Goal: Navigation & Orientation: Find specific page/section

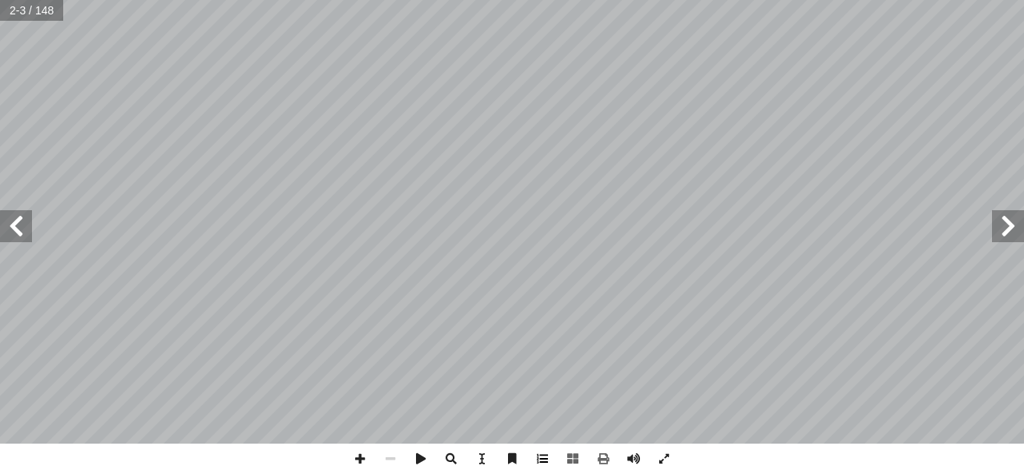
click at [544, 466] on span at bounding box center [542, 459] width 30 height 30
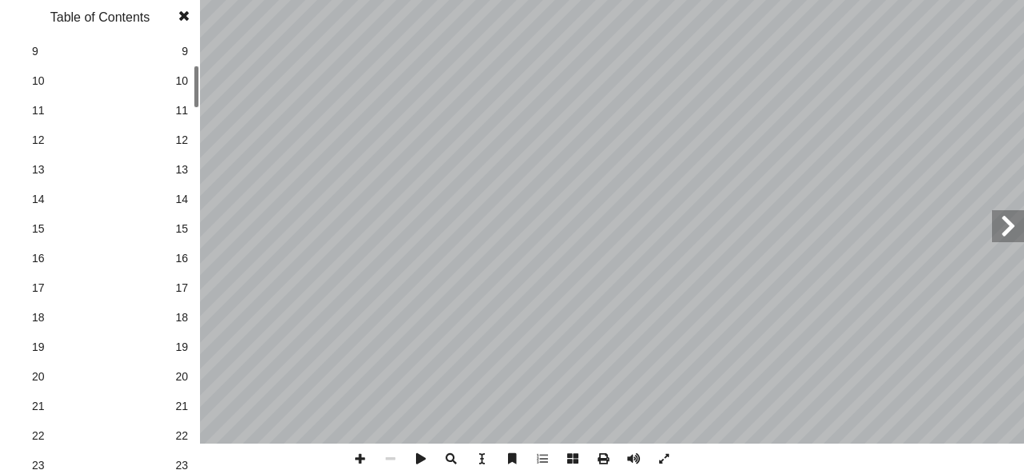
click at [171, 433] on link "22 22" at bounding box center [98, 436] width 180 height 30
click at [181, 11] on span at bounding box center [184, 16] width 29 height 32
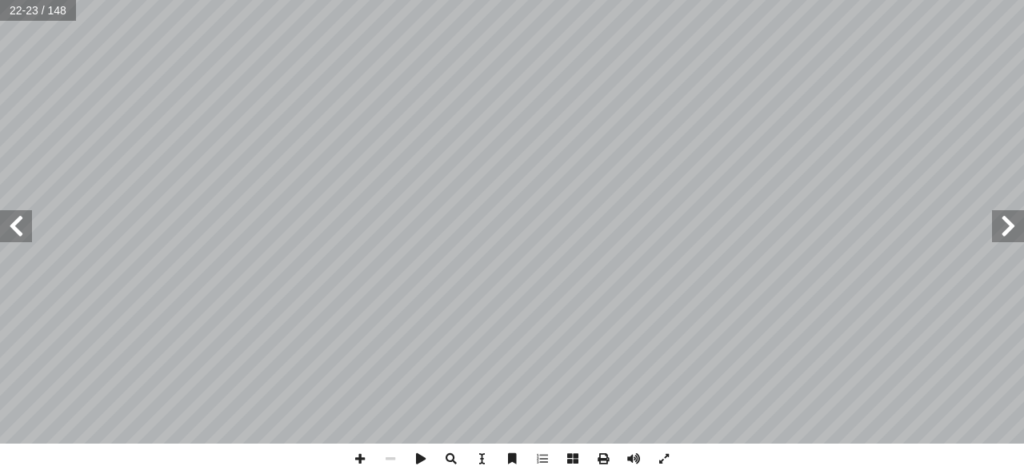
click at [17, 241] on span at bounding box center [16, 226] width 32 height 32
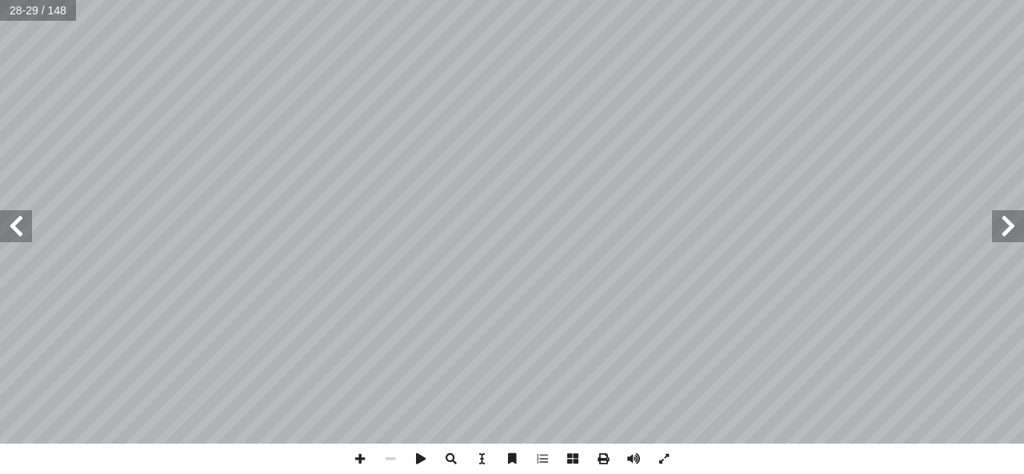
click at [17, 241] on span at bounding box center [16, 226] width 32 height 32
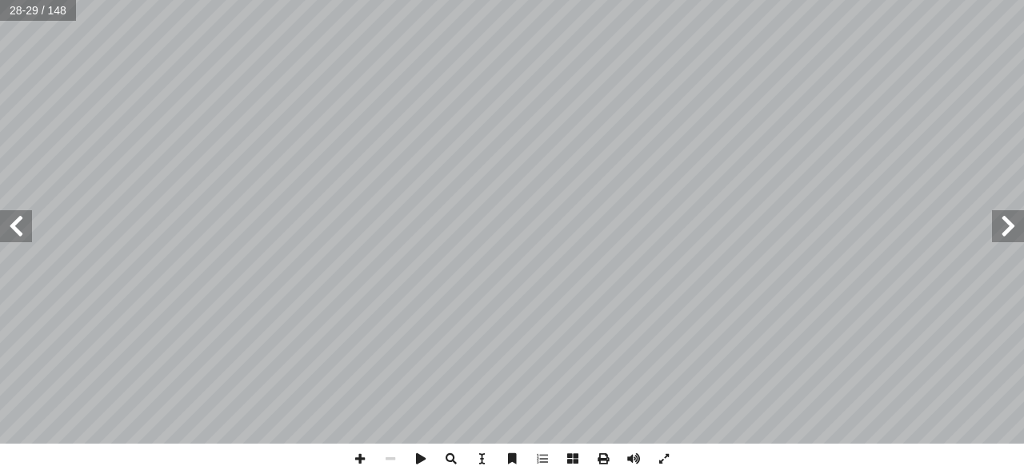
click at [17, 241] on span at bounding box center [16, 226] width 32 height 32
